Goal: Information Seeking & Learning: Find specific fact

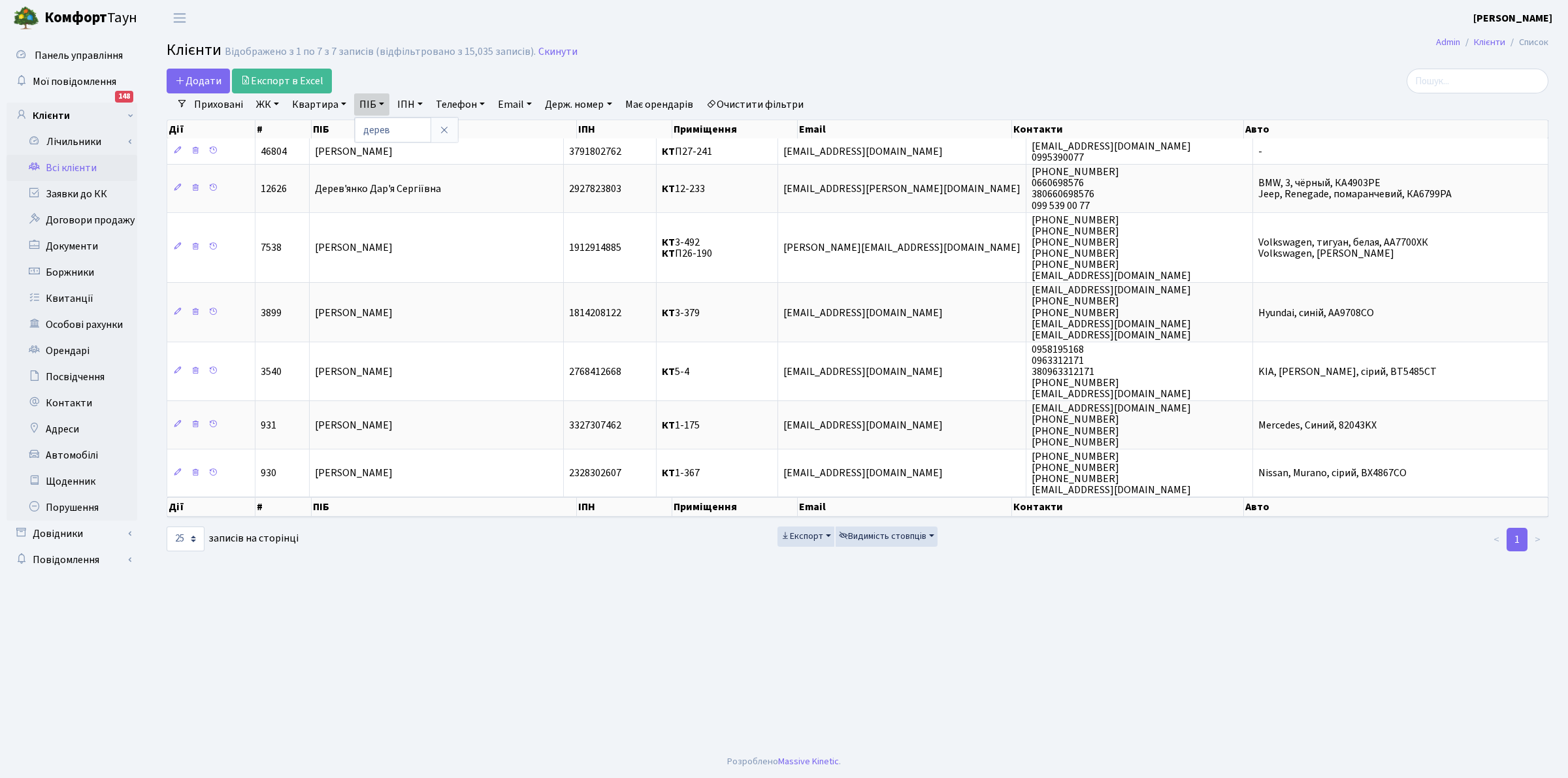
select select "25"
click at [60, 159] on link "Всі клієнти" at bounding box center [72, 168] width 131 height 26
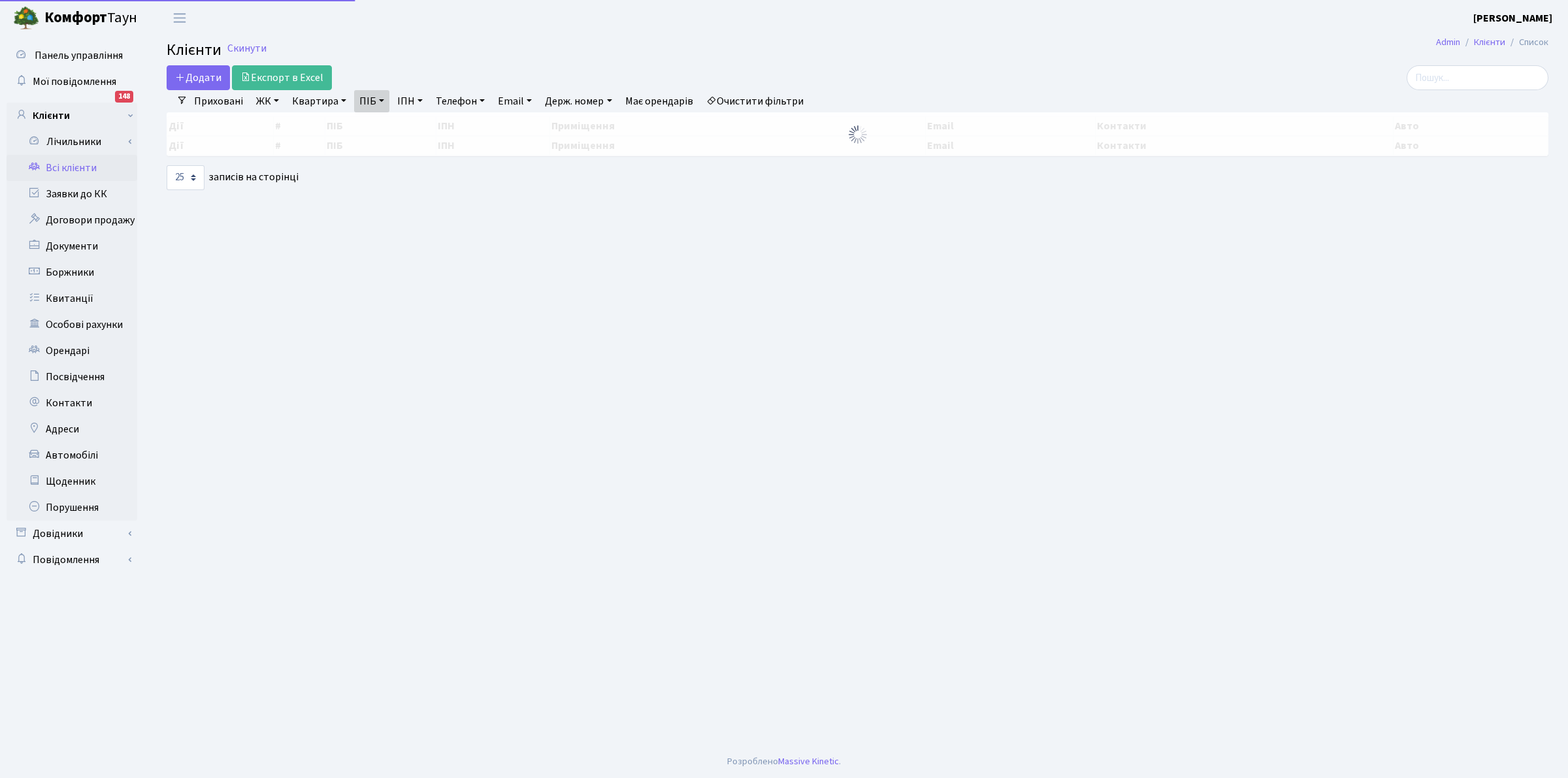
select select "25"
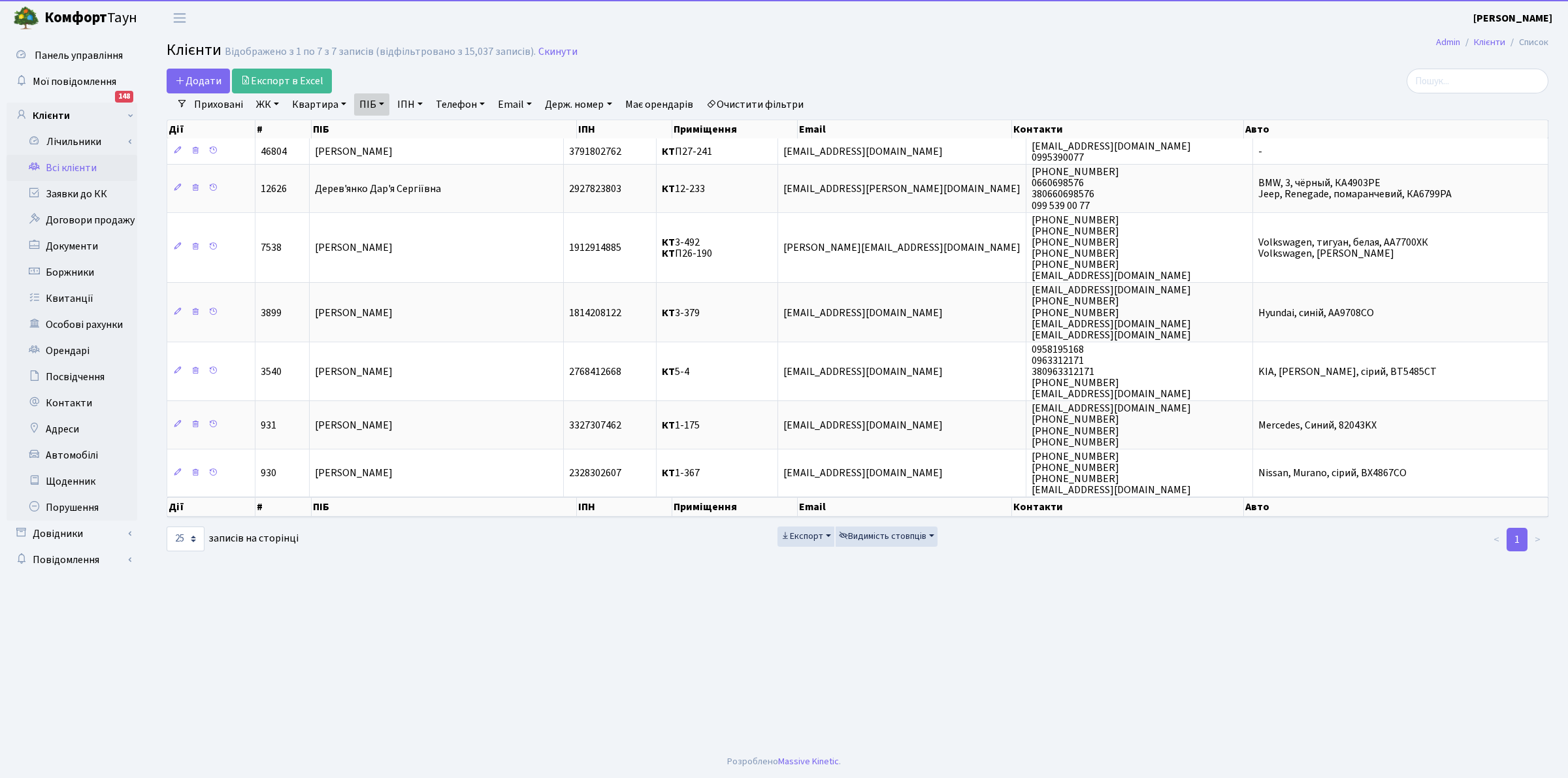
click at [759, 105] on link "Очистити фільтри" at bounding box center [755, 104] width 108 height 22
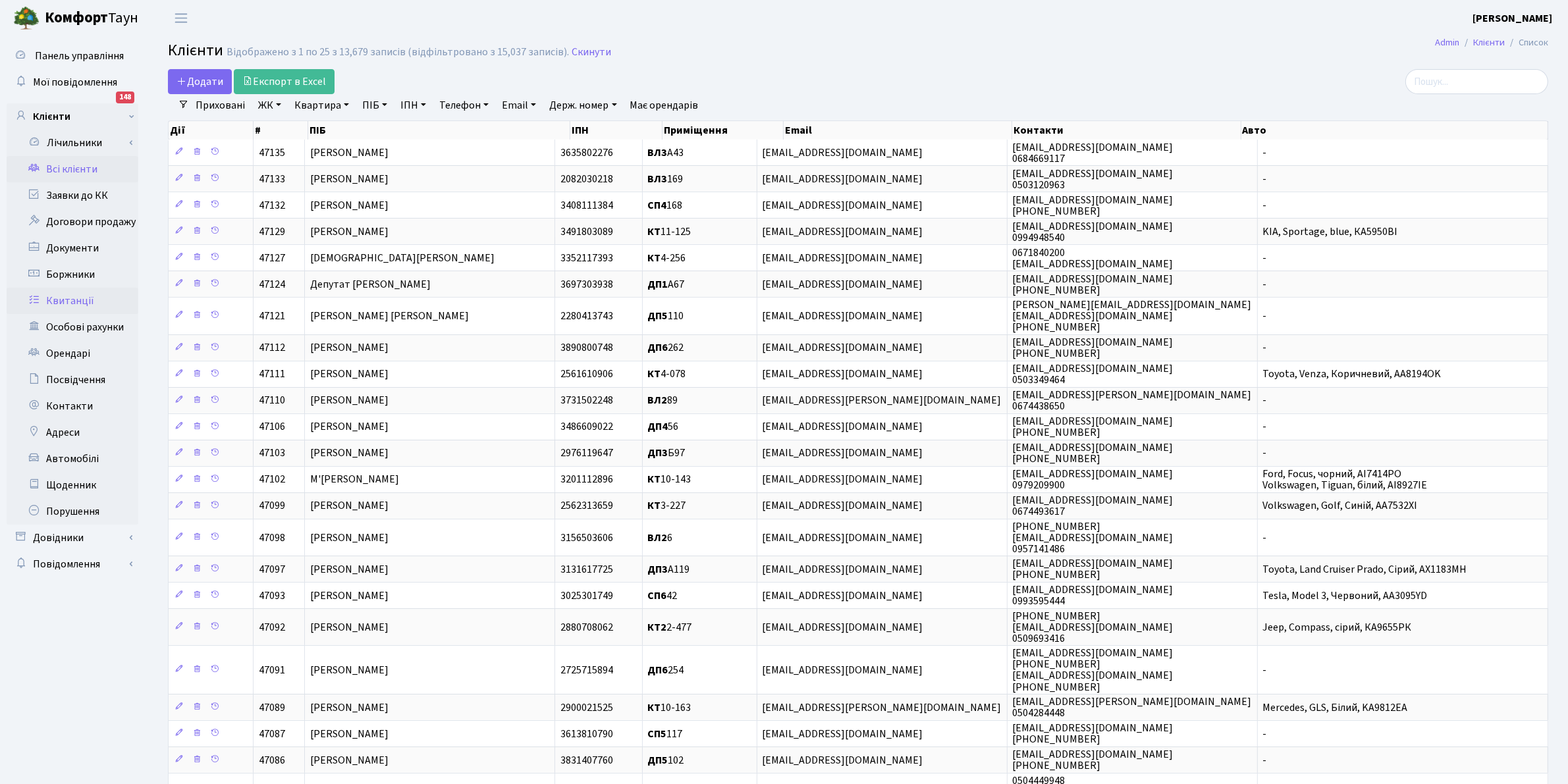
click at [56, 295] on link "Квитанції" at bounding box center [72, 301] width 132 height 26
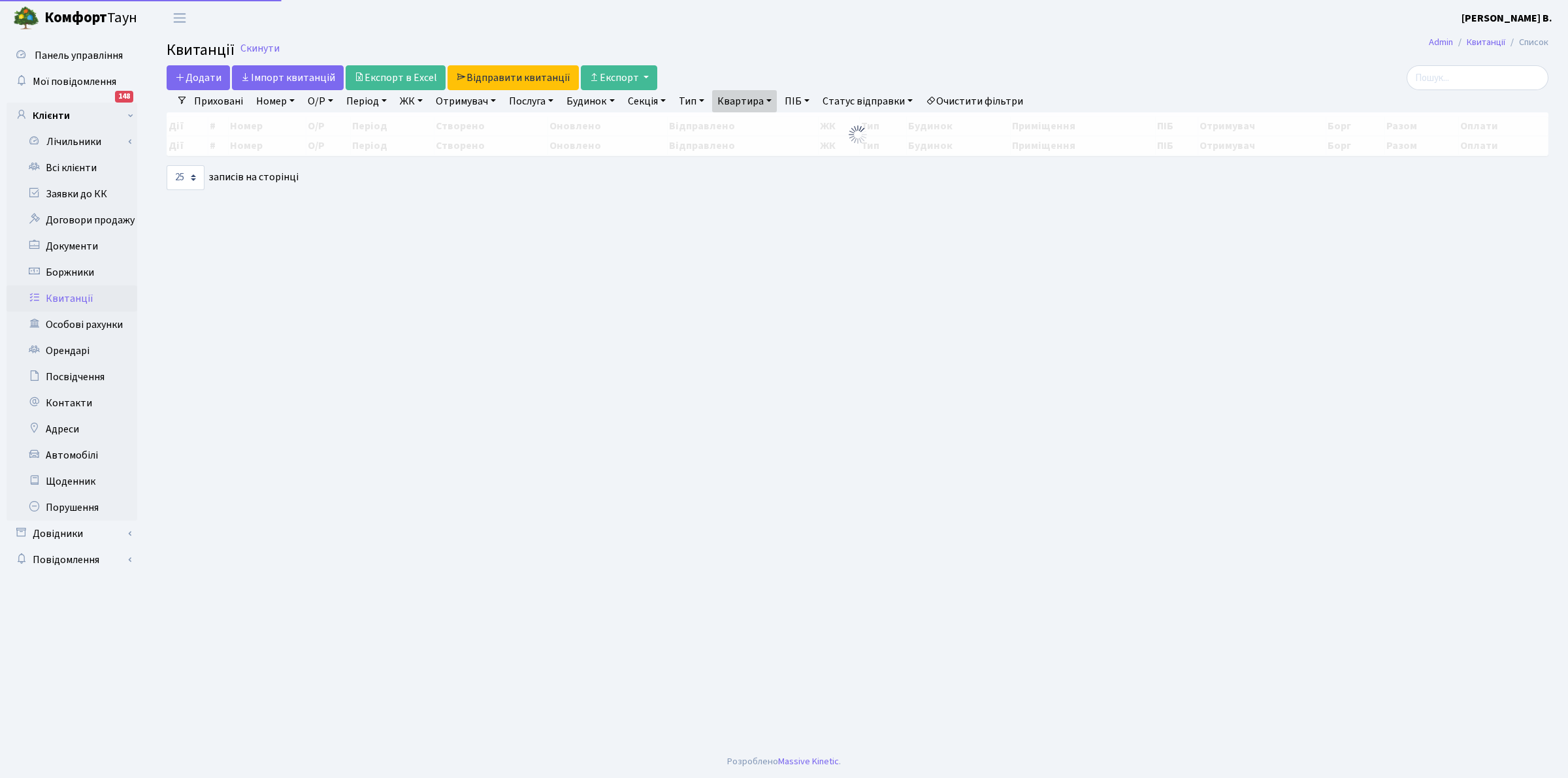
select select "25"
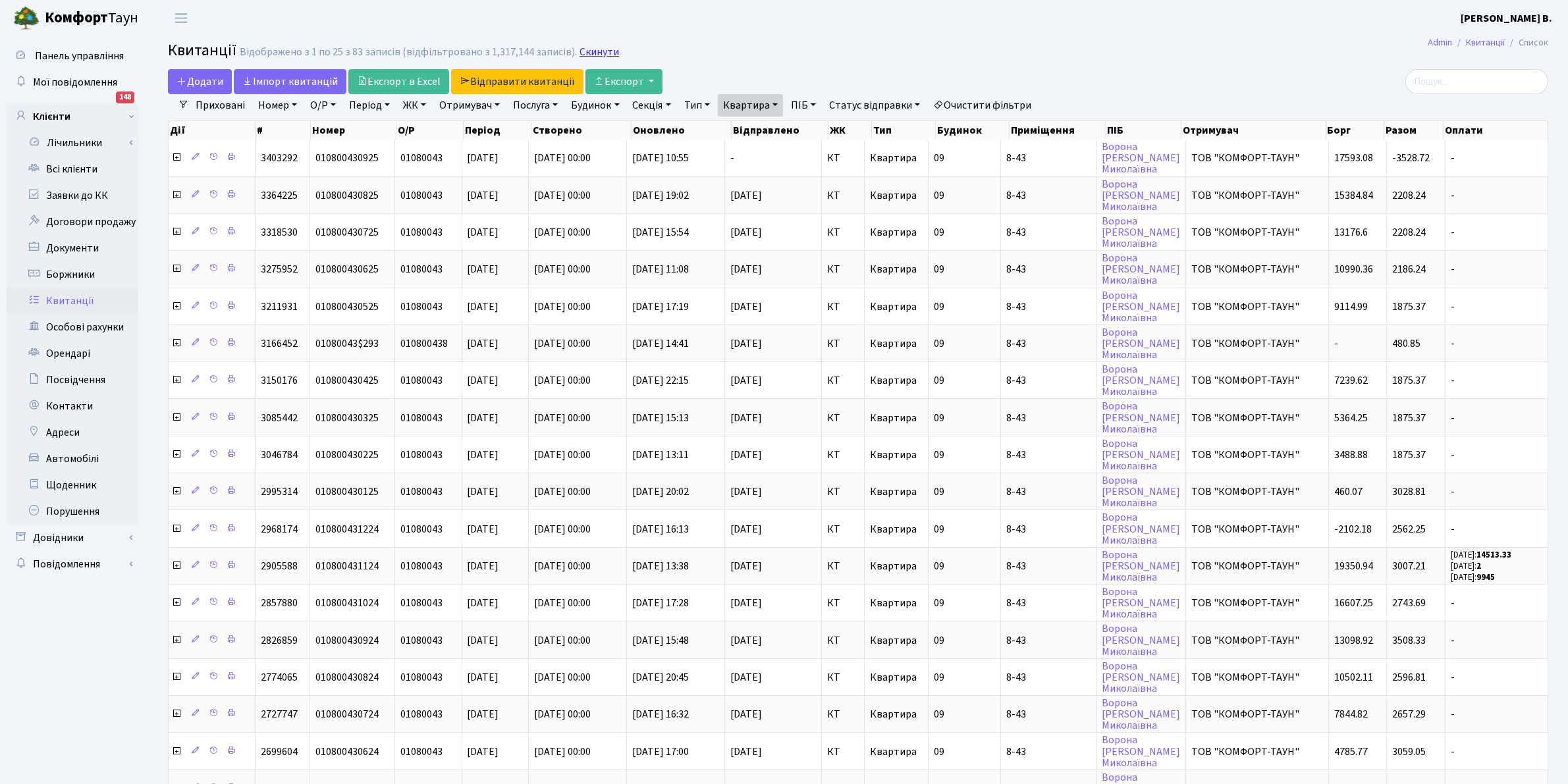
click at [586, 55] on link "Скинути" at bounding box center [599, 52] width 40 height 12
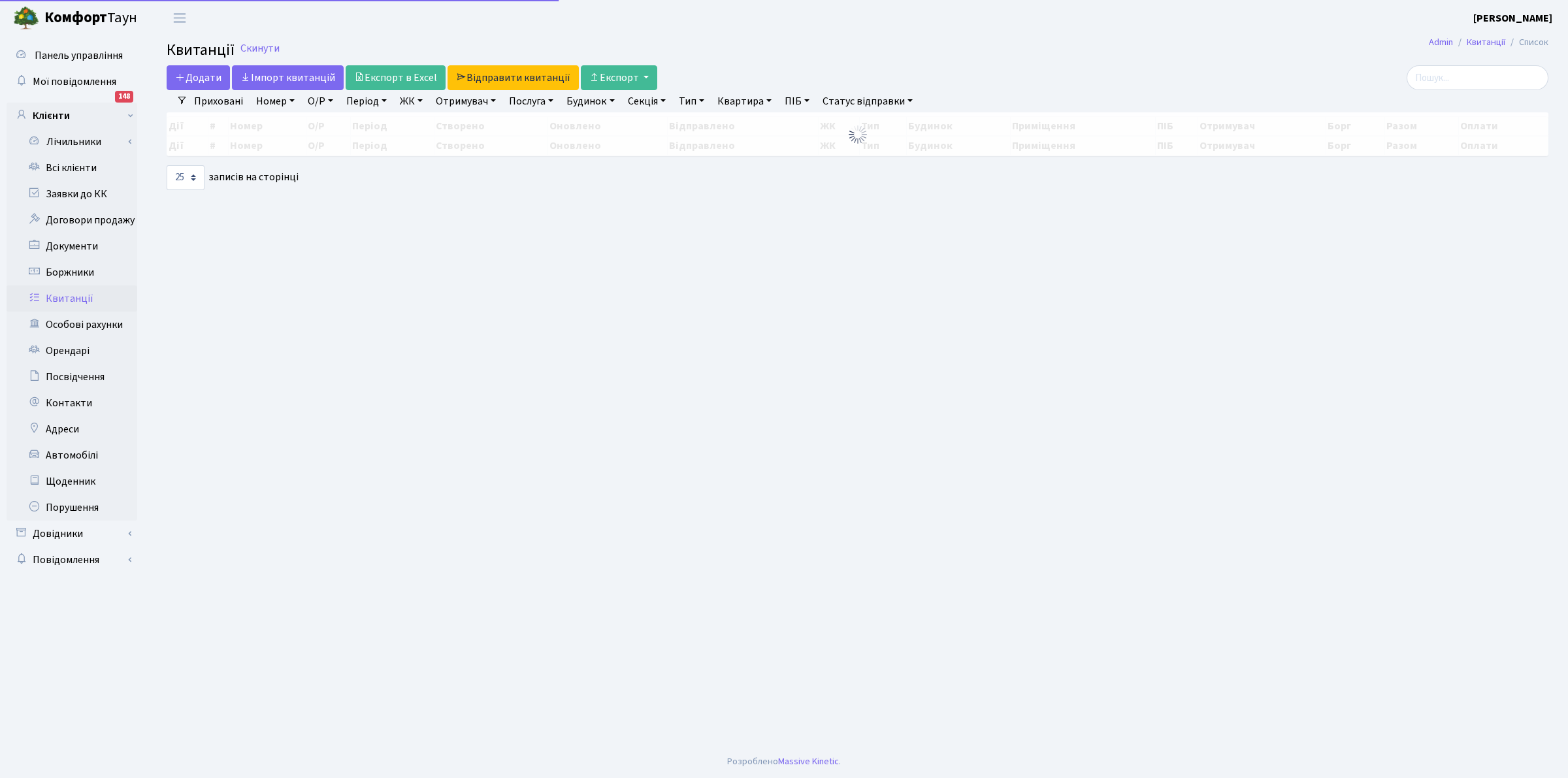
select select "25"
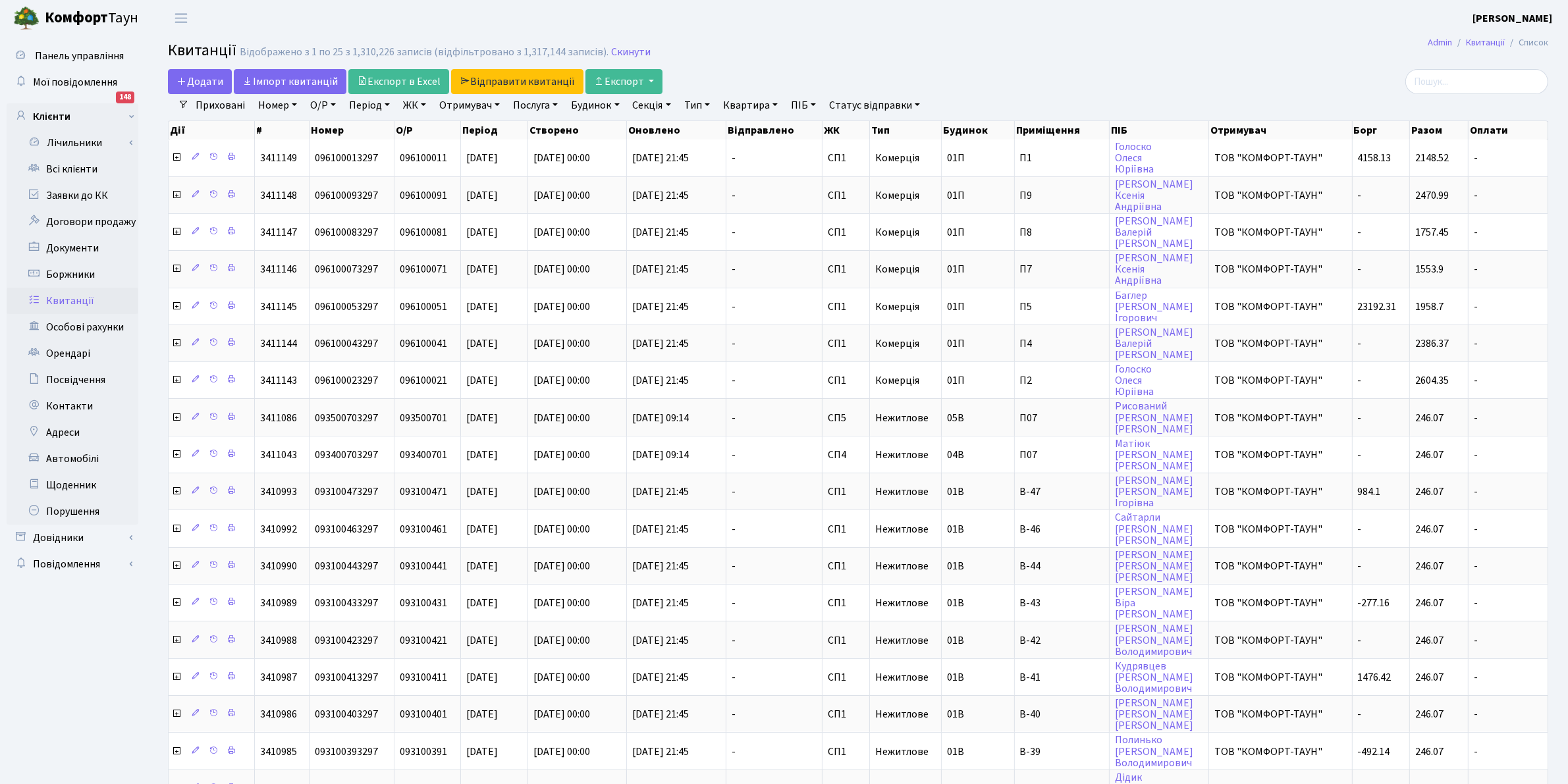
click at [792, 45] on h2 "Квитанції Відображено з 1 по 25 з 1,310,226 записів (відфільтровано з 1,317,144…" at bounding box center [858, 53] width 1380 height 22
click at [627, 49] on link "Скинути" at bounding box center [631, 52] width 40 height 12
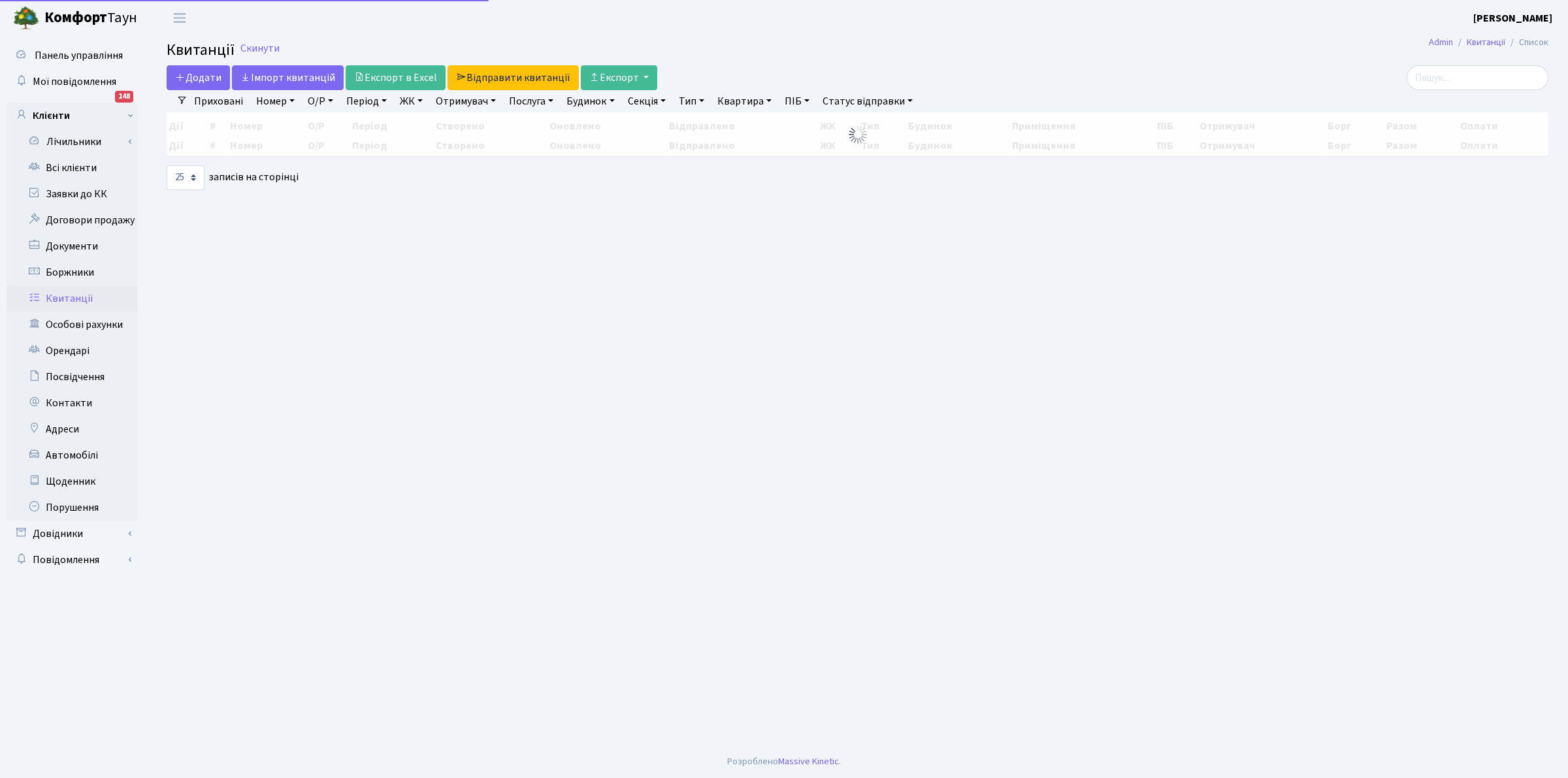
select select "25"
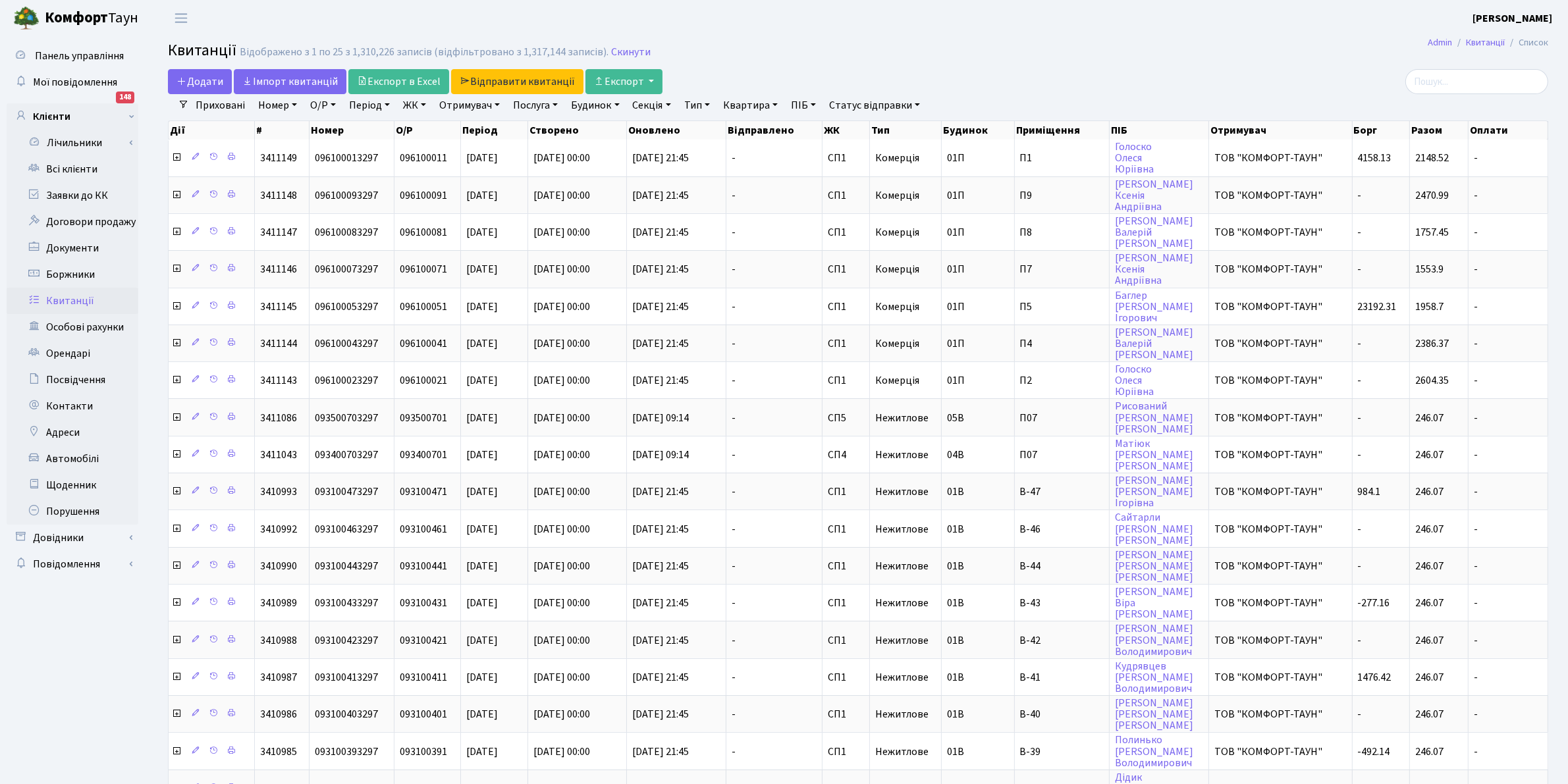
click at [409, 107] on link "ЖК" at bounding box center [414, 105] width 33 height 22
click at [458, 256] on li "ДП1, вул. [PERSON_NAME][STREET_ADDRESS]" at bounding box center [480, 275] width 160 height 37
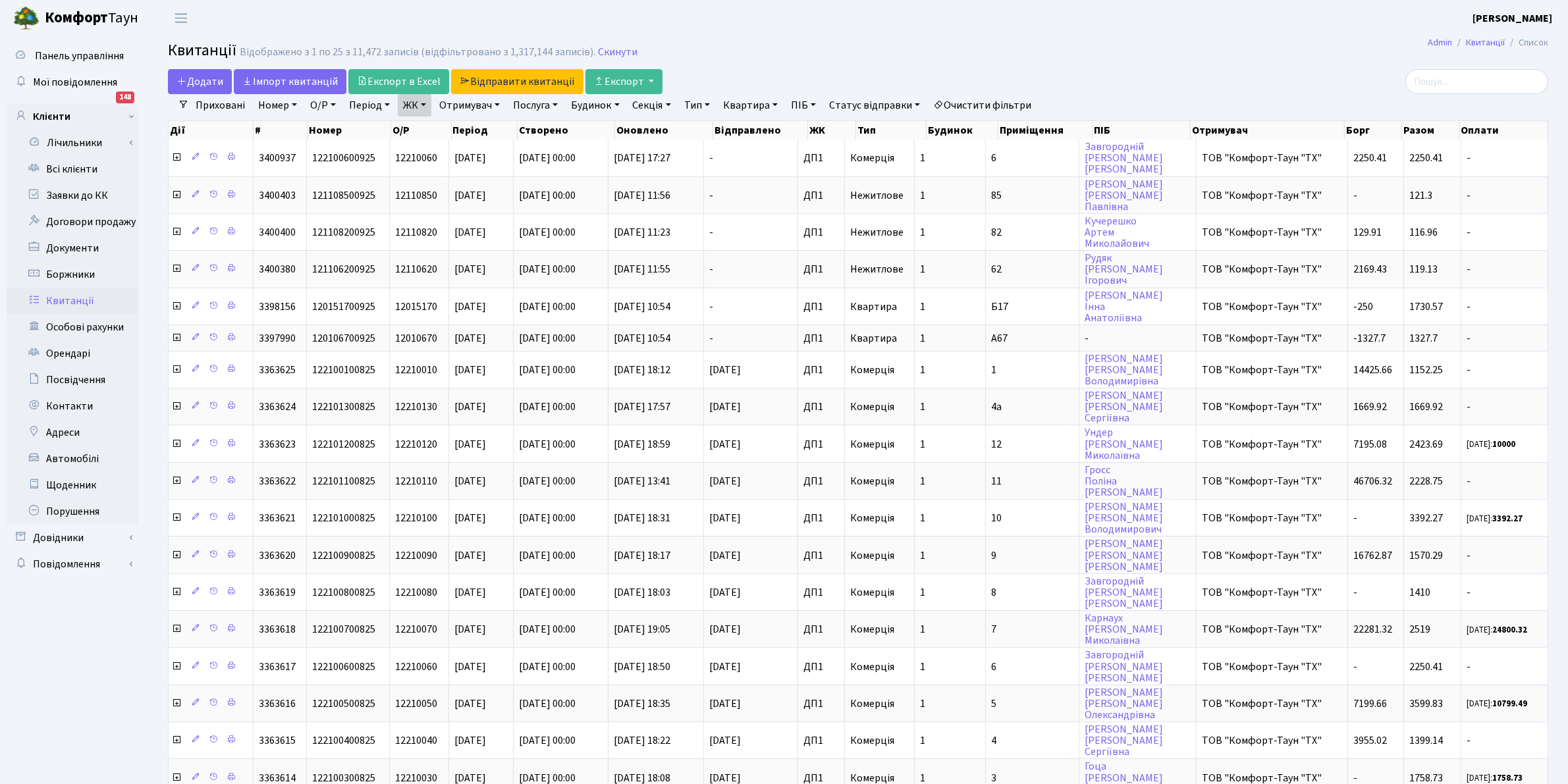
click at [455, 97] on link "Отримувач" at bounding box center [469, 105] width 72 height 22
click at [497, 152] on li "ТОВ "КОМФОРТ-ТАУН"" at bounding box center [517, 150] width 160 height 23
select select "1"
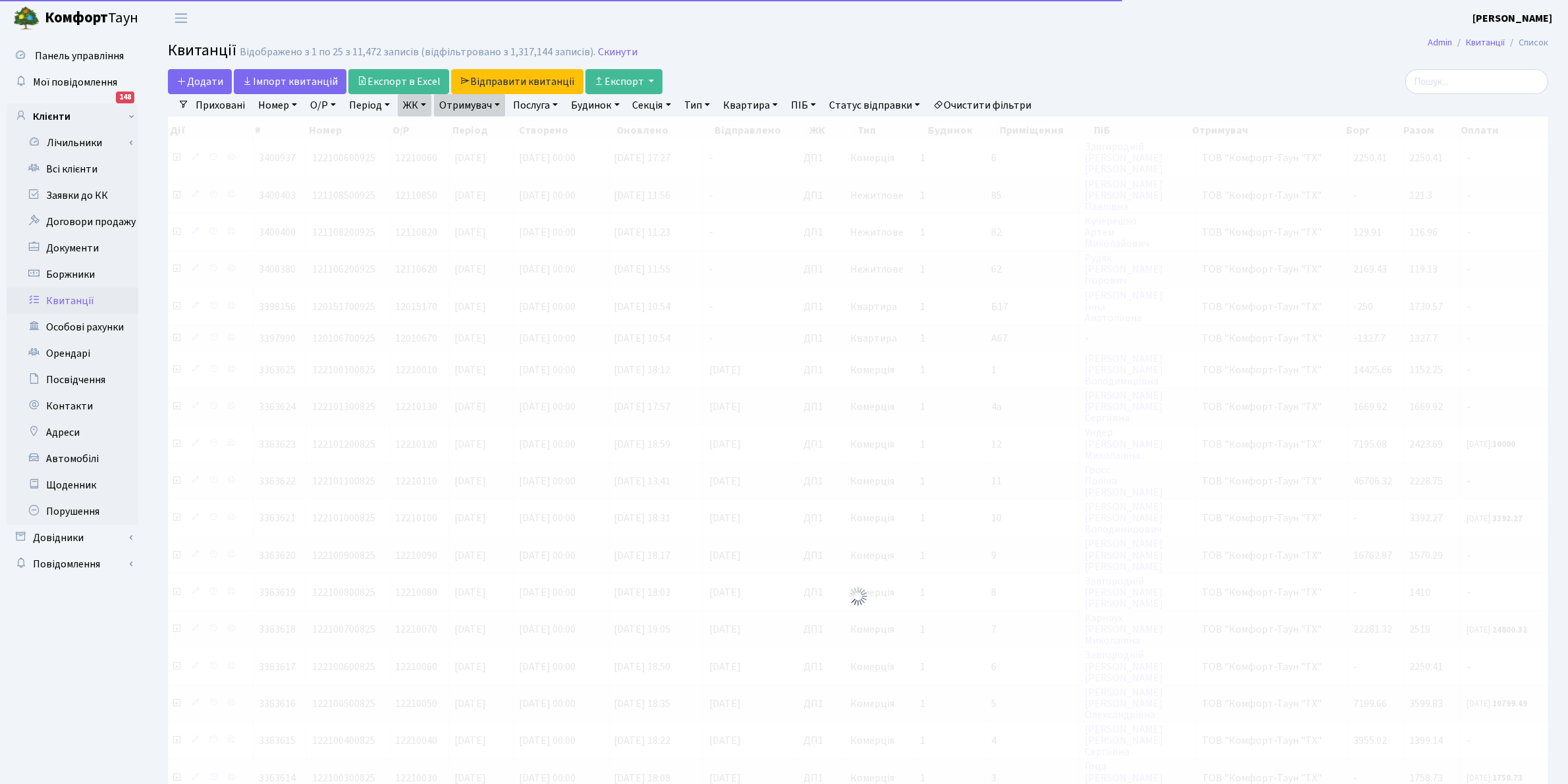
click at [481, 102] on link "Отримувач" at bounding box center [469, 105] width 72 height 22
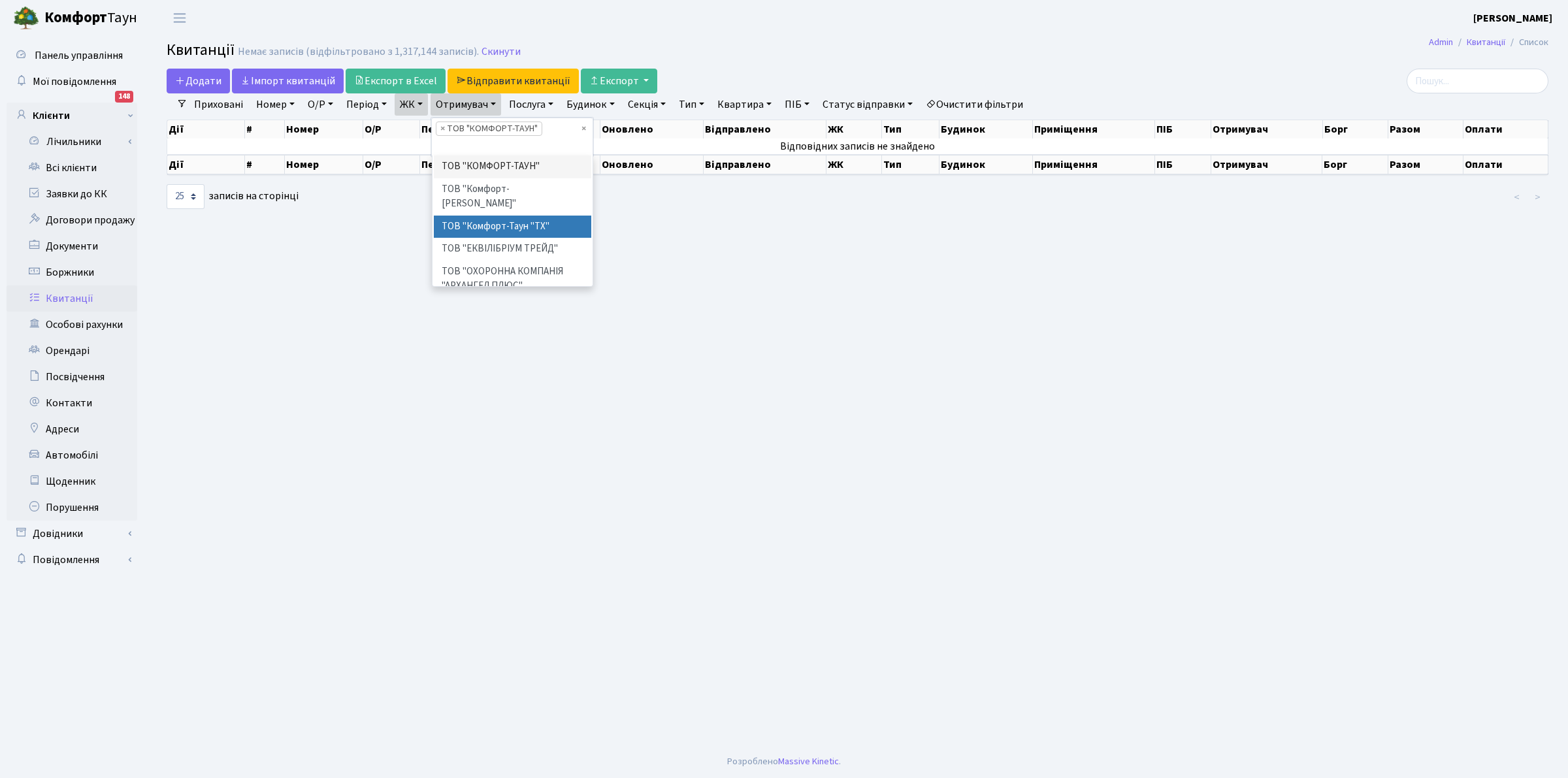
click at [501, 216] on li "ТОВ "Комфорт-Таун "ТХ"" at bounding box center [513, 227] width 158 height 23
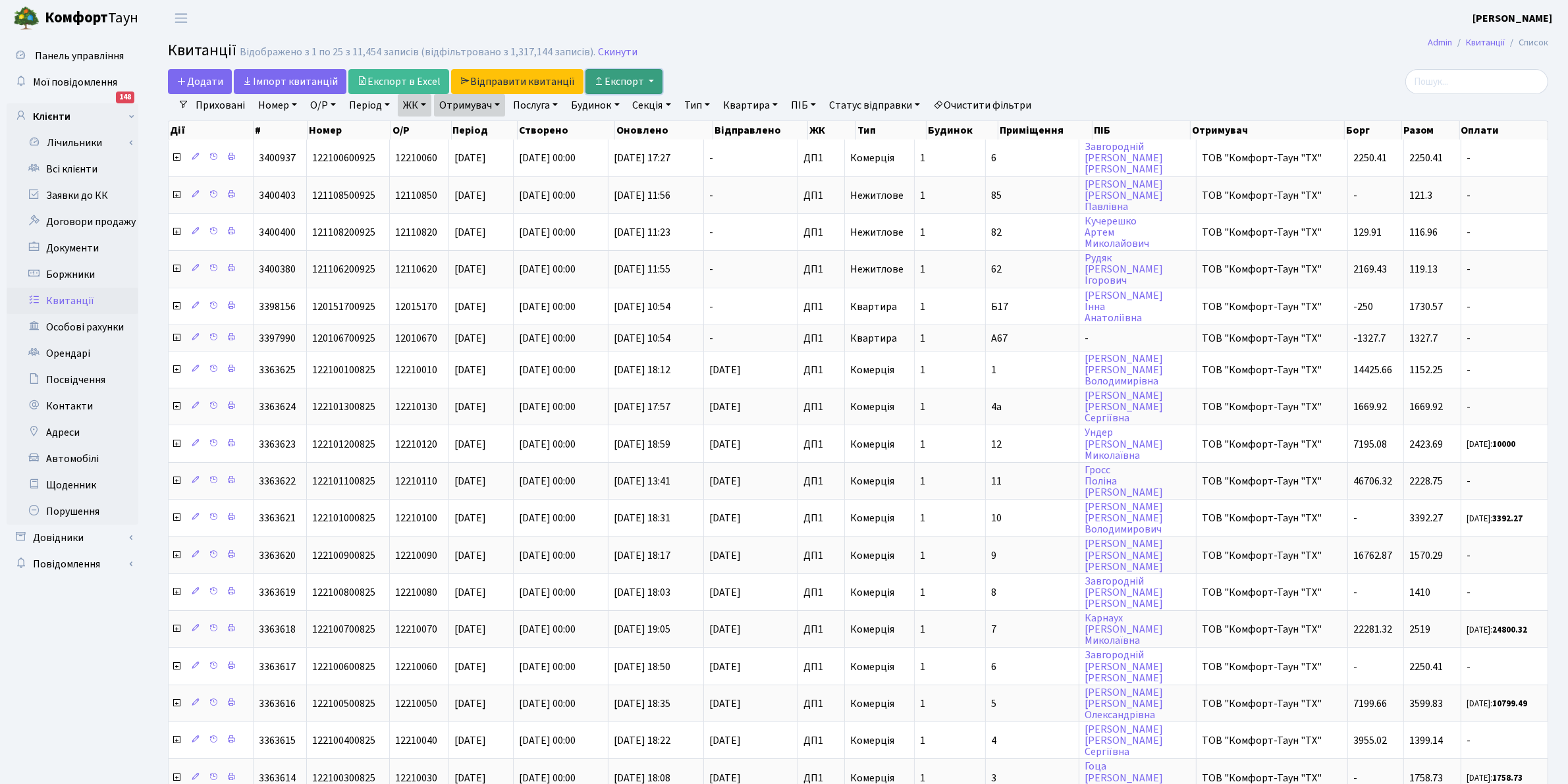
click at [597, 85] on icon "button" at bounding box center [598, 81] width 10 height 10
click at [614, 107] on img at bounding box center [651, 113] width 98 height 17
click at [55, 162] on link "Всі клієнти" at bounding box center [72, 169] width 132 height 26
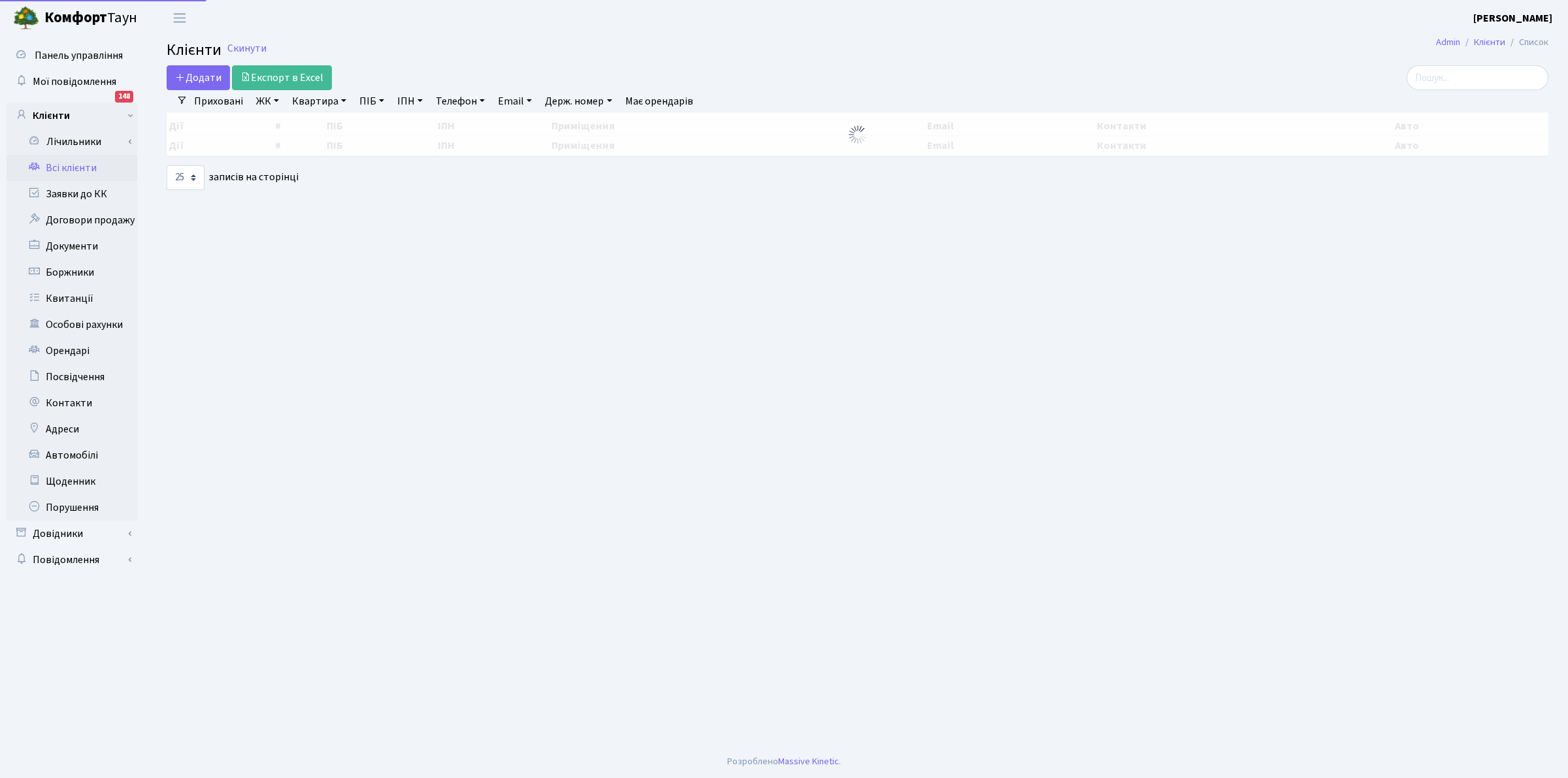
select select "25"
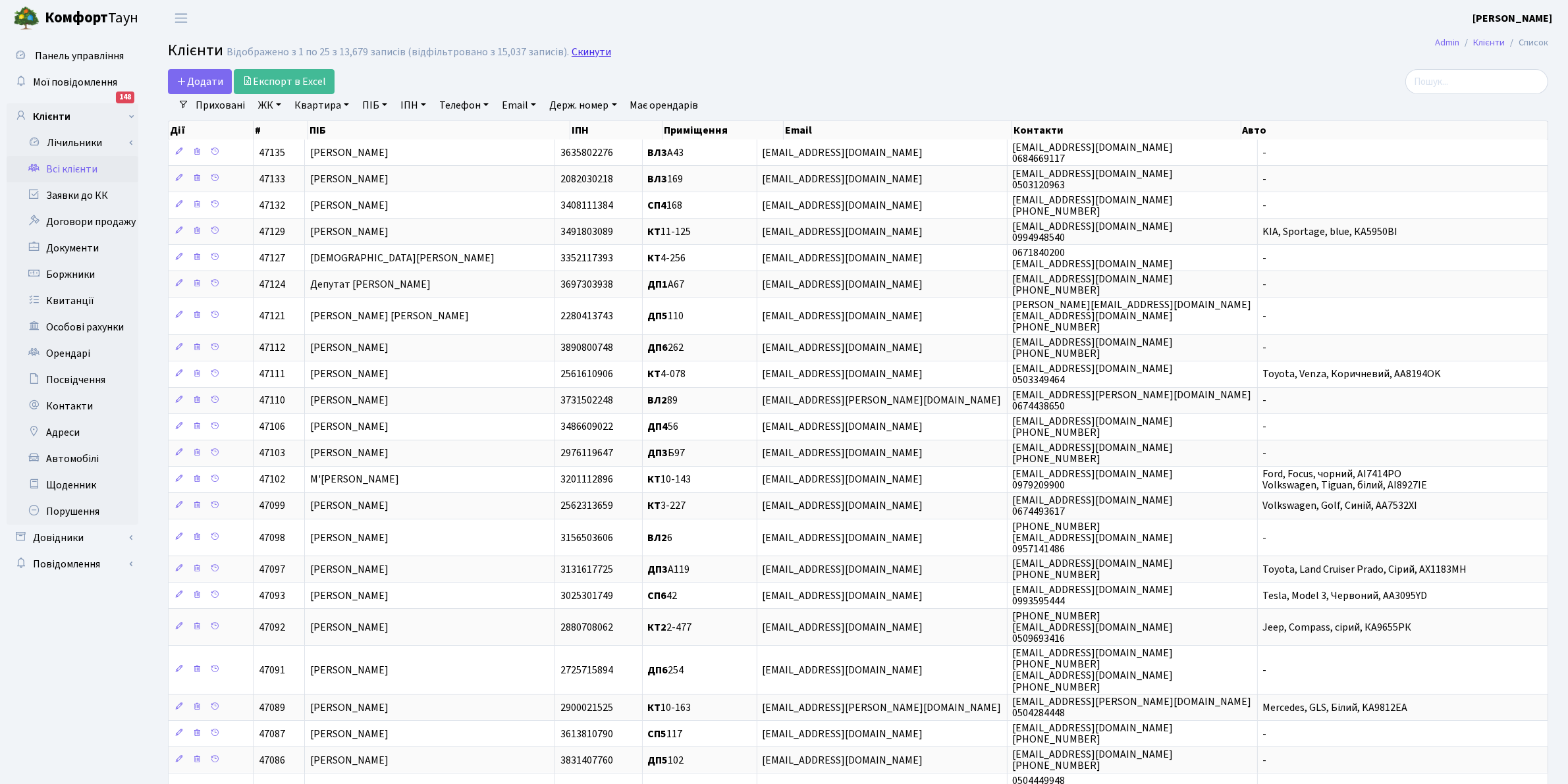
click at [571, 56] on link "Скинути" at bounding box center [591, 52] width 40 height 12
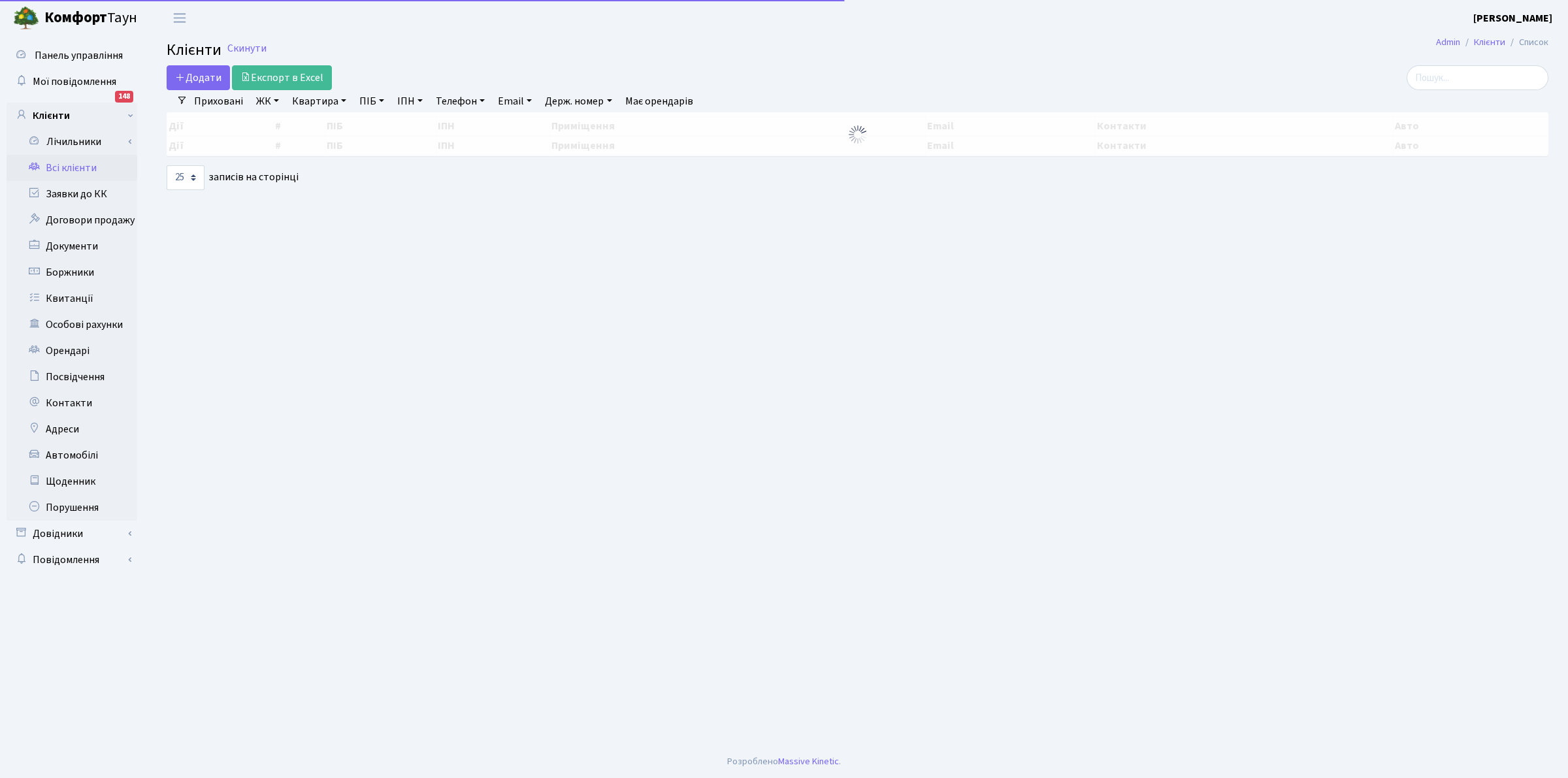
select select "25"
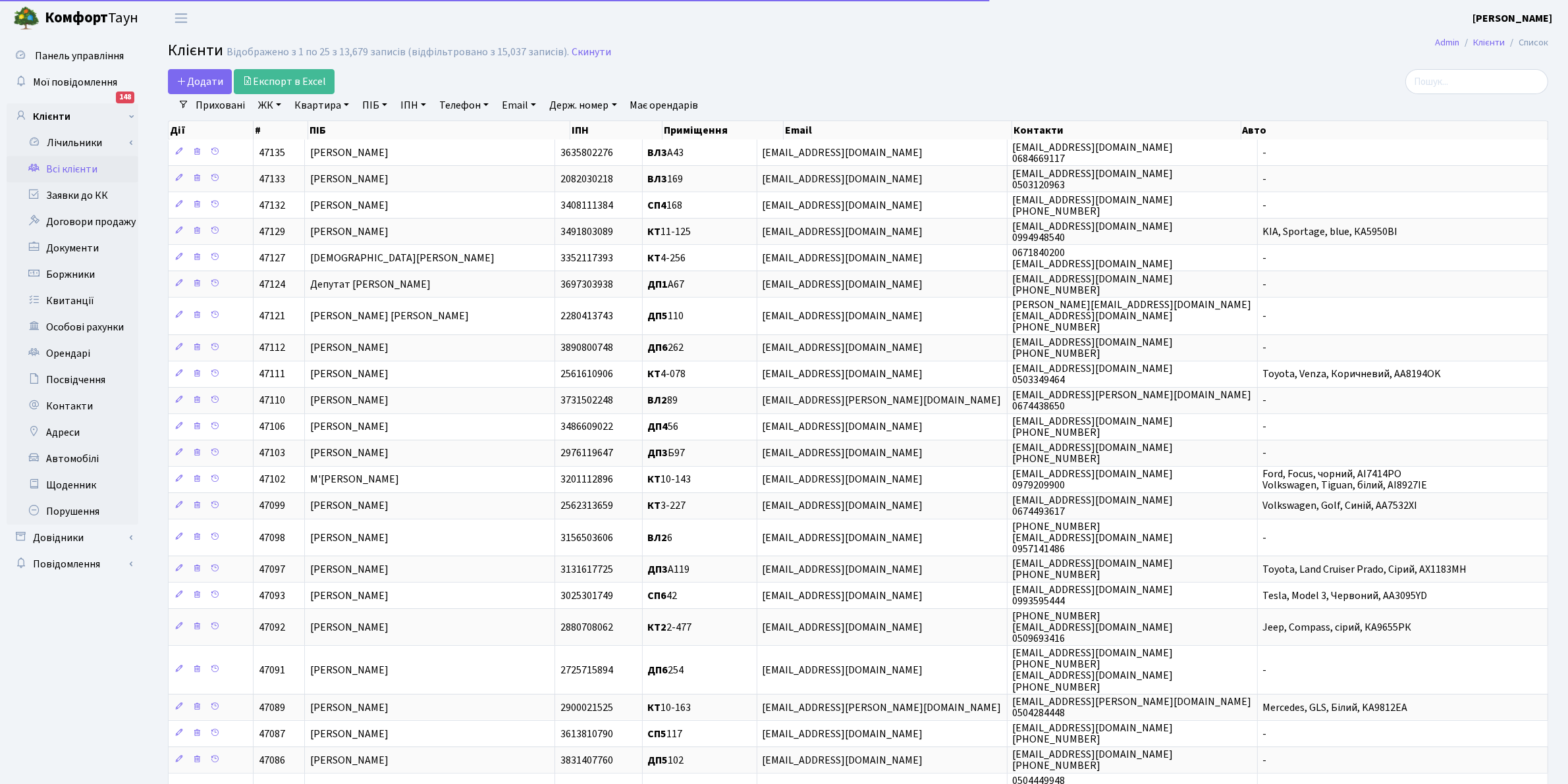
click at [375, 100] on link "ПІБ" at bounding box center [374, 105] width 35 height 22
type input "демчен"
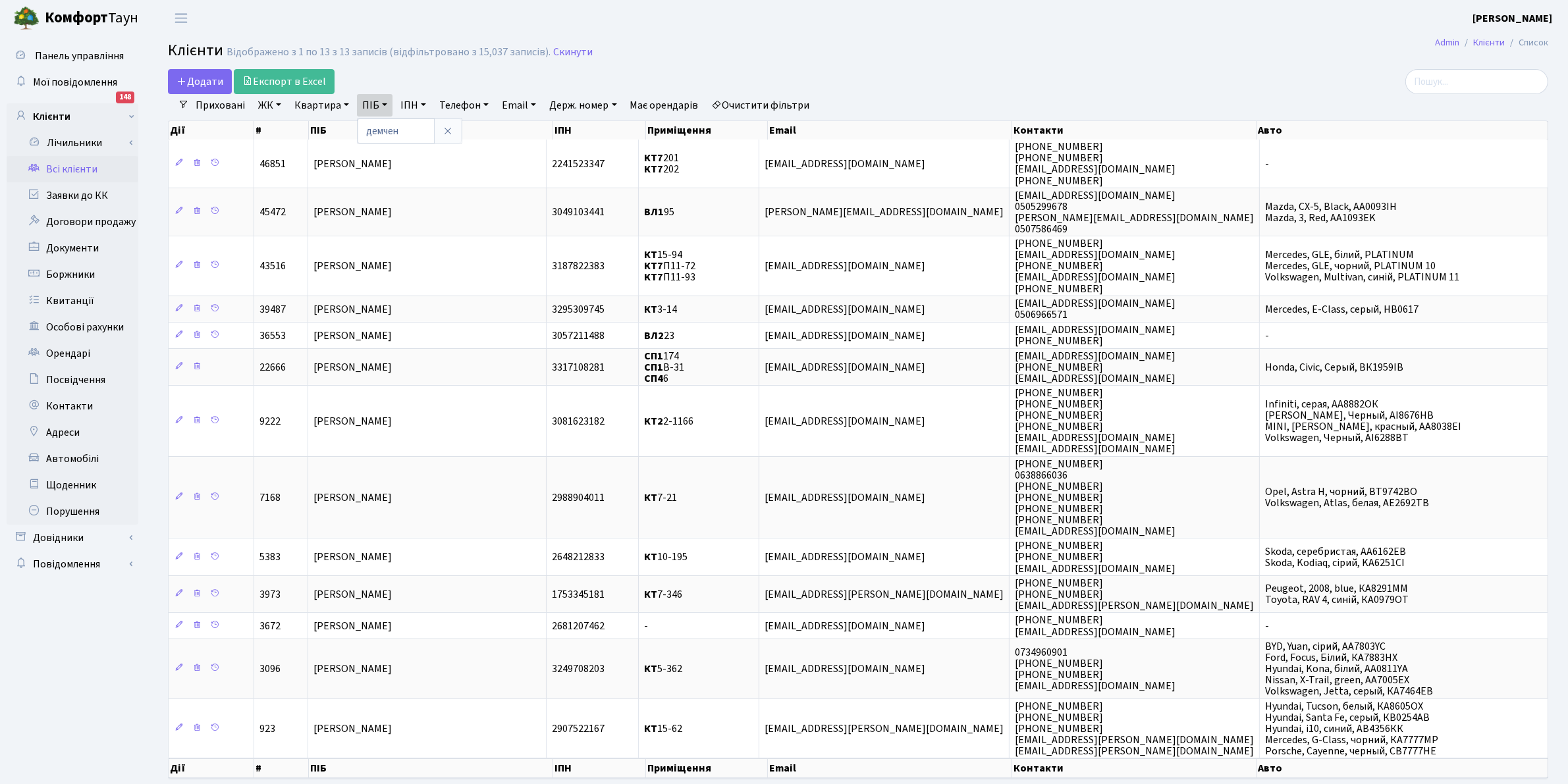
click at [771, 105] on link "Очистити фільтри" at bounding box center [761, 105] width 109 height 22
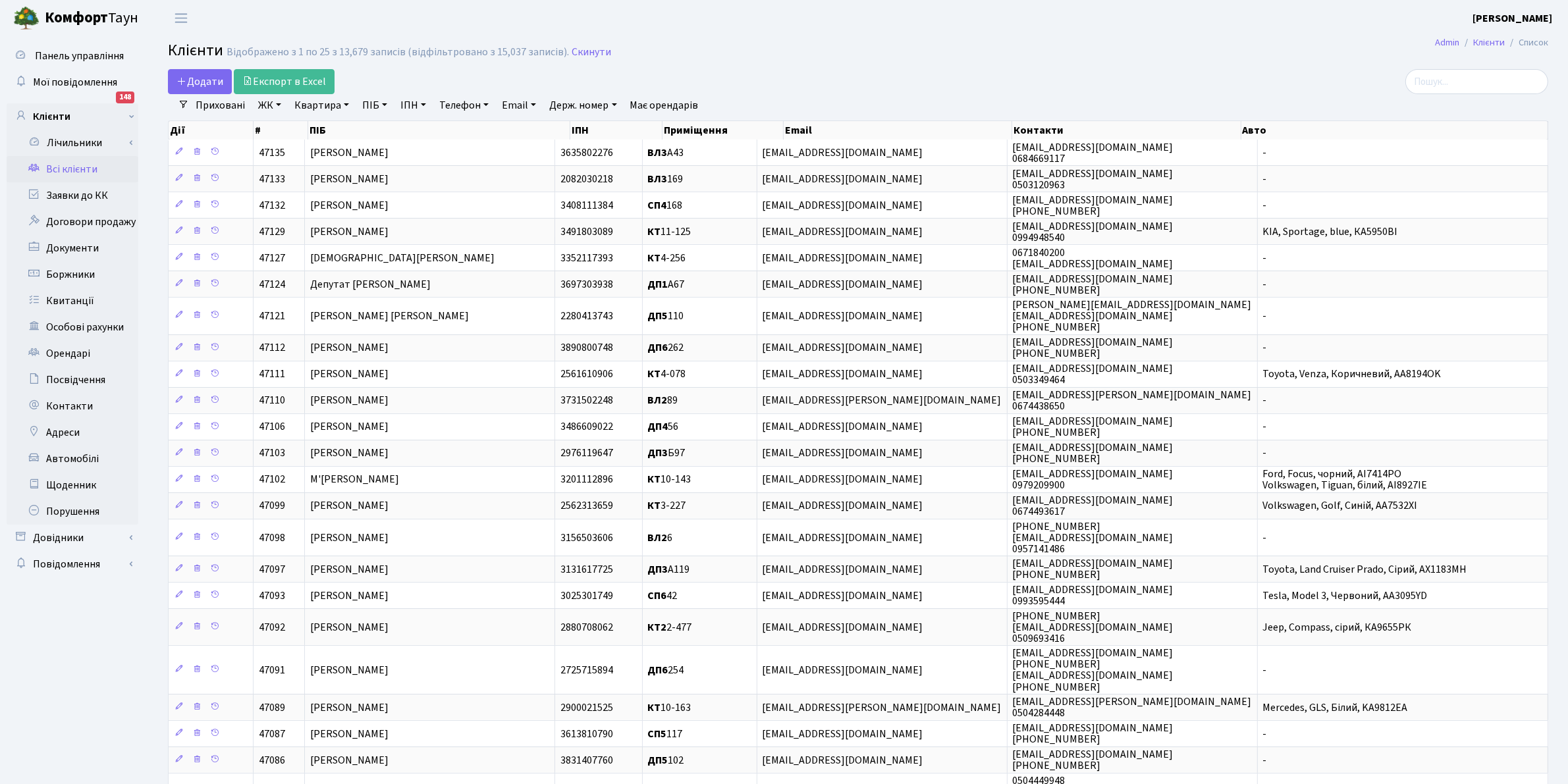
click at [310, 112] on link "Квартира" at bounding box center [321, 105] width 65 height 22
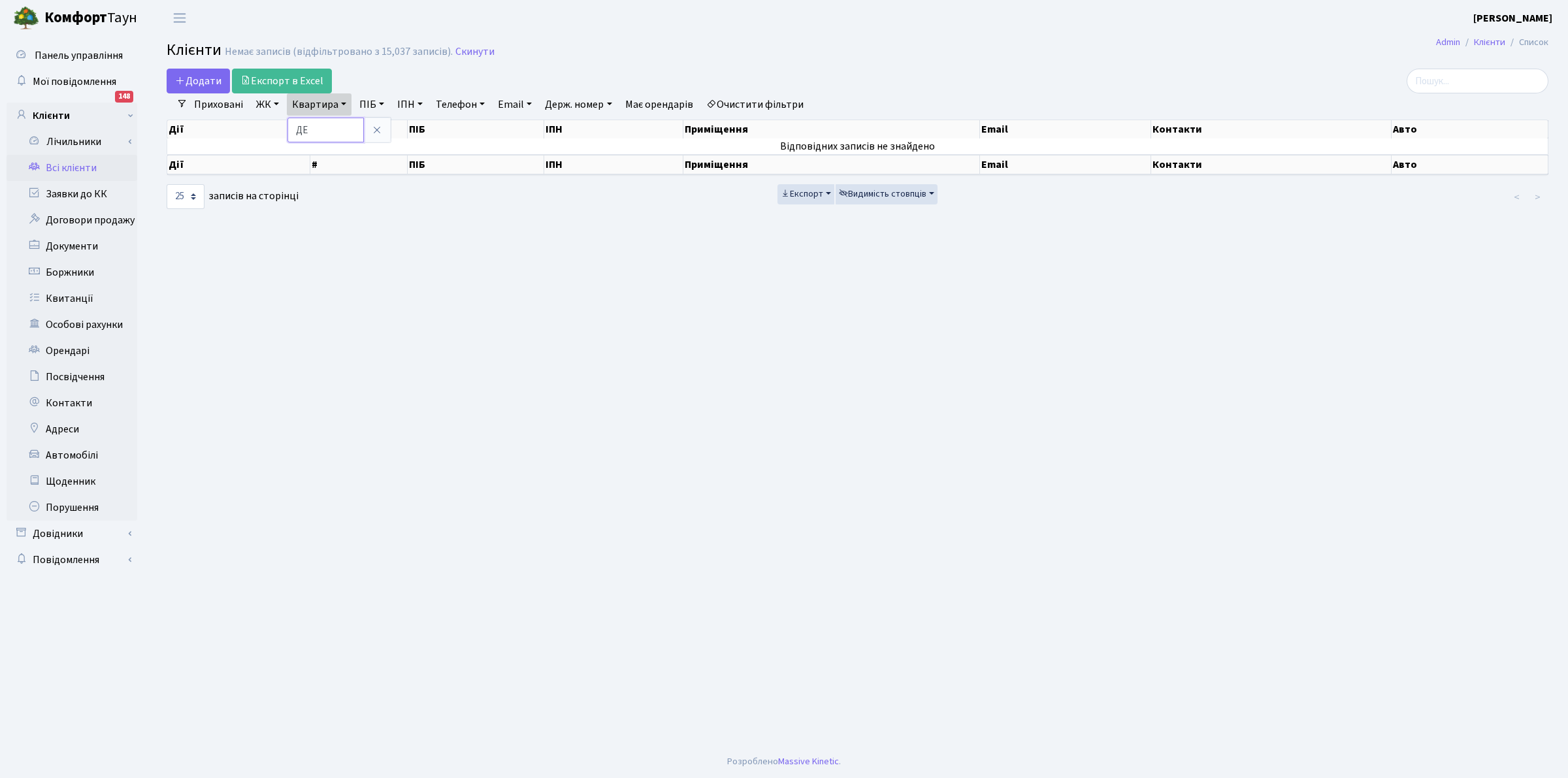
type input "Д"
click at [357, 105] on link "ПІБ" at bounding box center [371, 104] width 35 height 22
type input "[PERSON_NAME]"
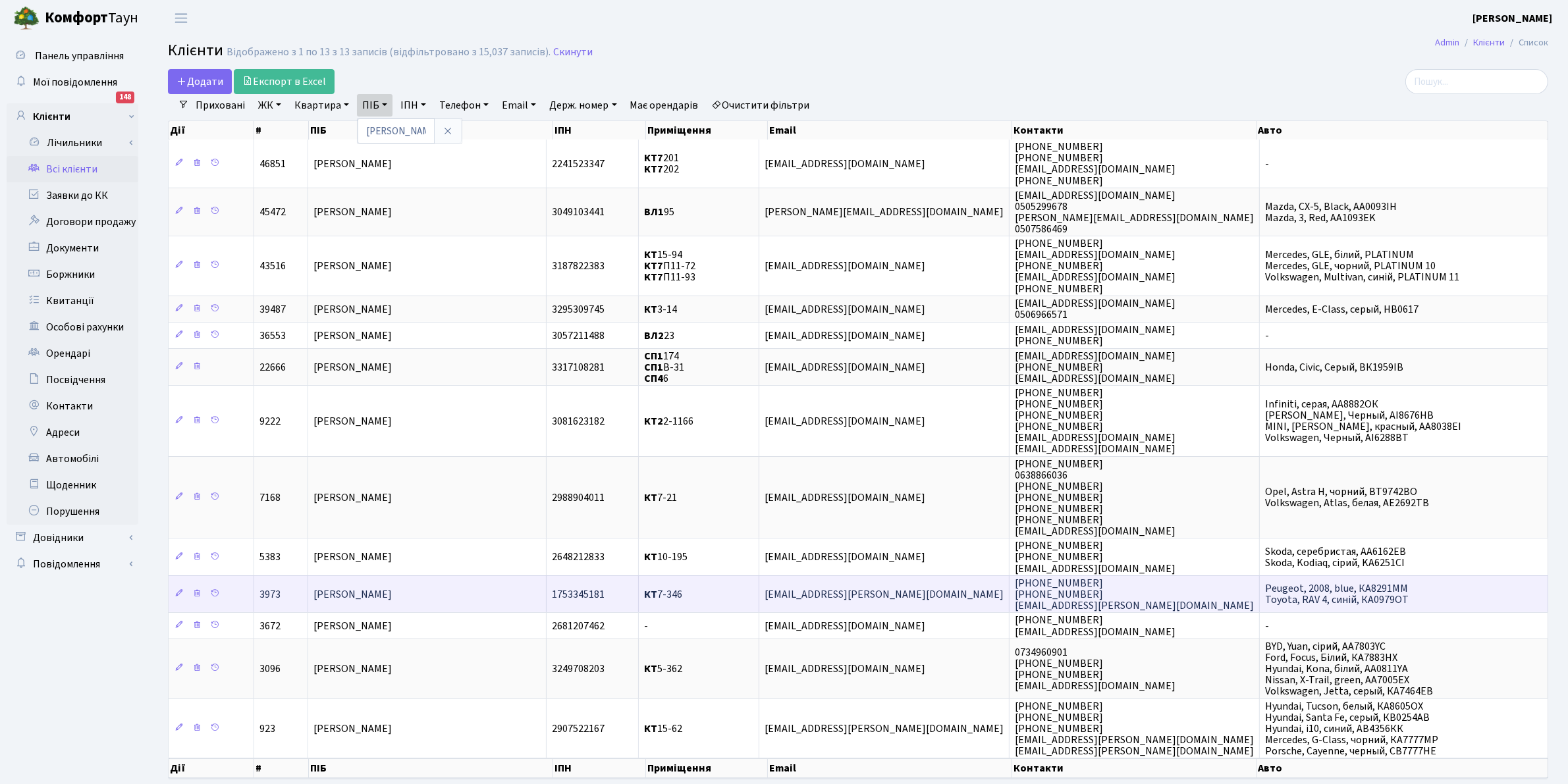
drag, startPoint x: 517, startPoint y: 1, endPoint x: 713, endPoint y: 570, distance: 601.8
click at [517, 1] on header "[PERSON_NAME] [PERSON_NAME] Мій обліковий запис Вийти" at bounding box center [784, 18] width 1568 height 36
